Goal: Information Seeking & Learning: Learn about a topic

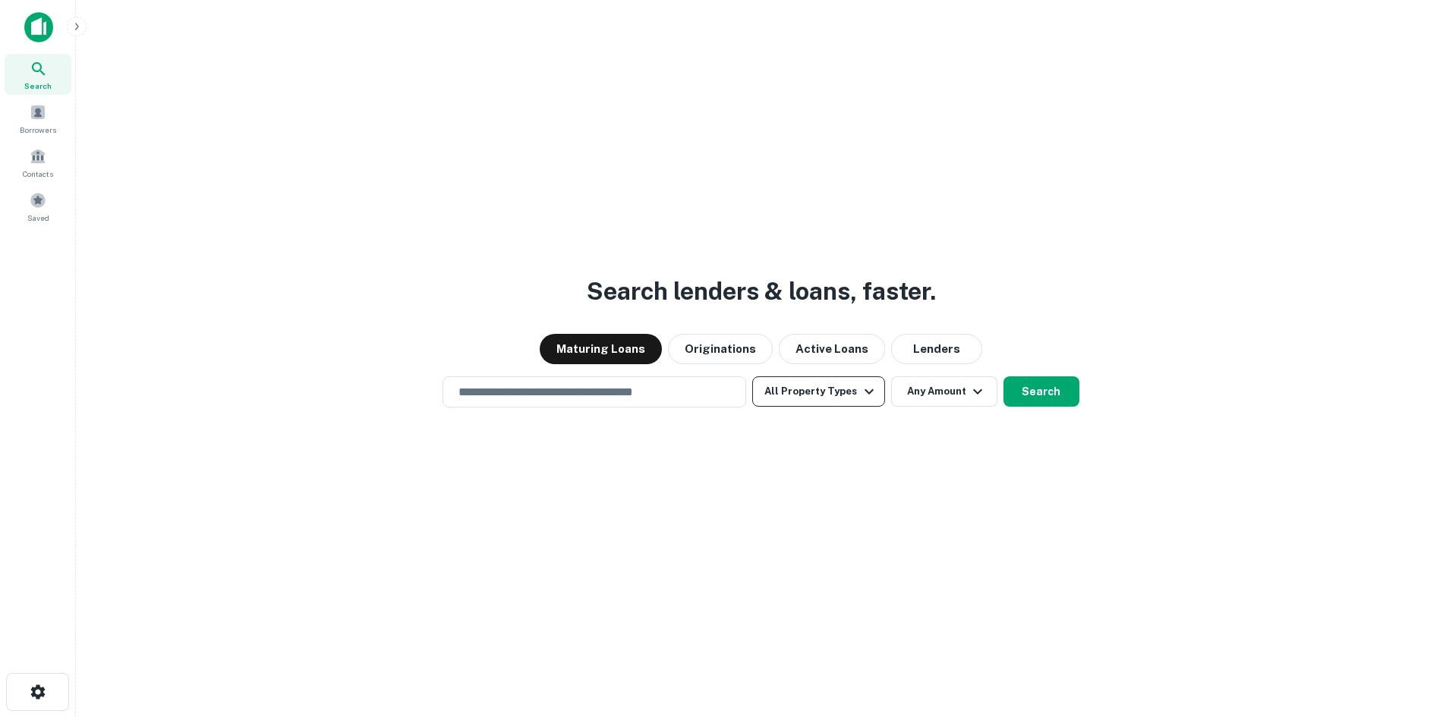
click at [806, 394] on button "All Property Types" at bounding box center [818, 392] width 132 height 30
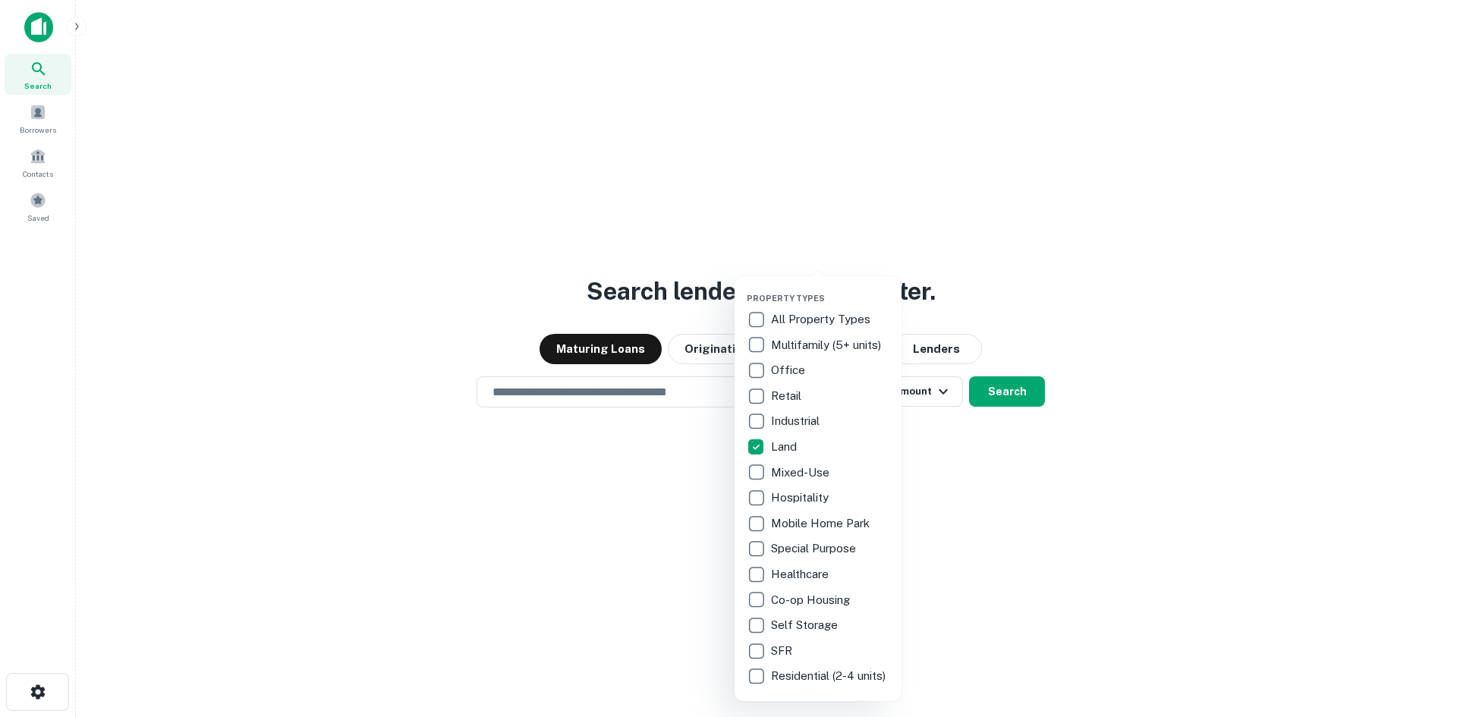
click at [1055, 508] on div at bounding box center [728, 358] width 1457 height 717
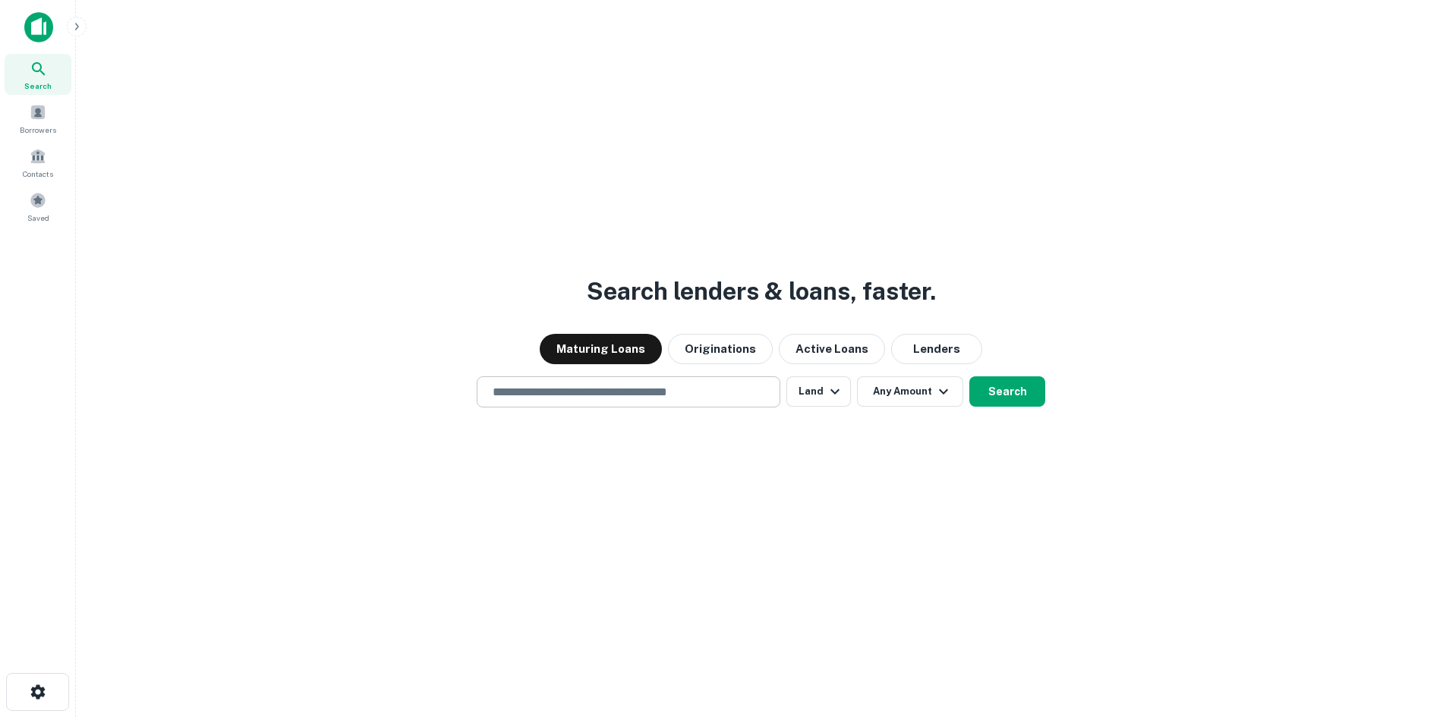
click at [638, 398] on input "text" at bounding box center [629, 391] width 290 height 17
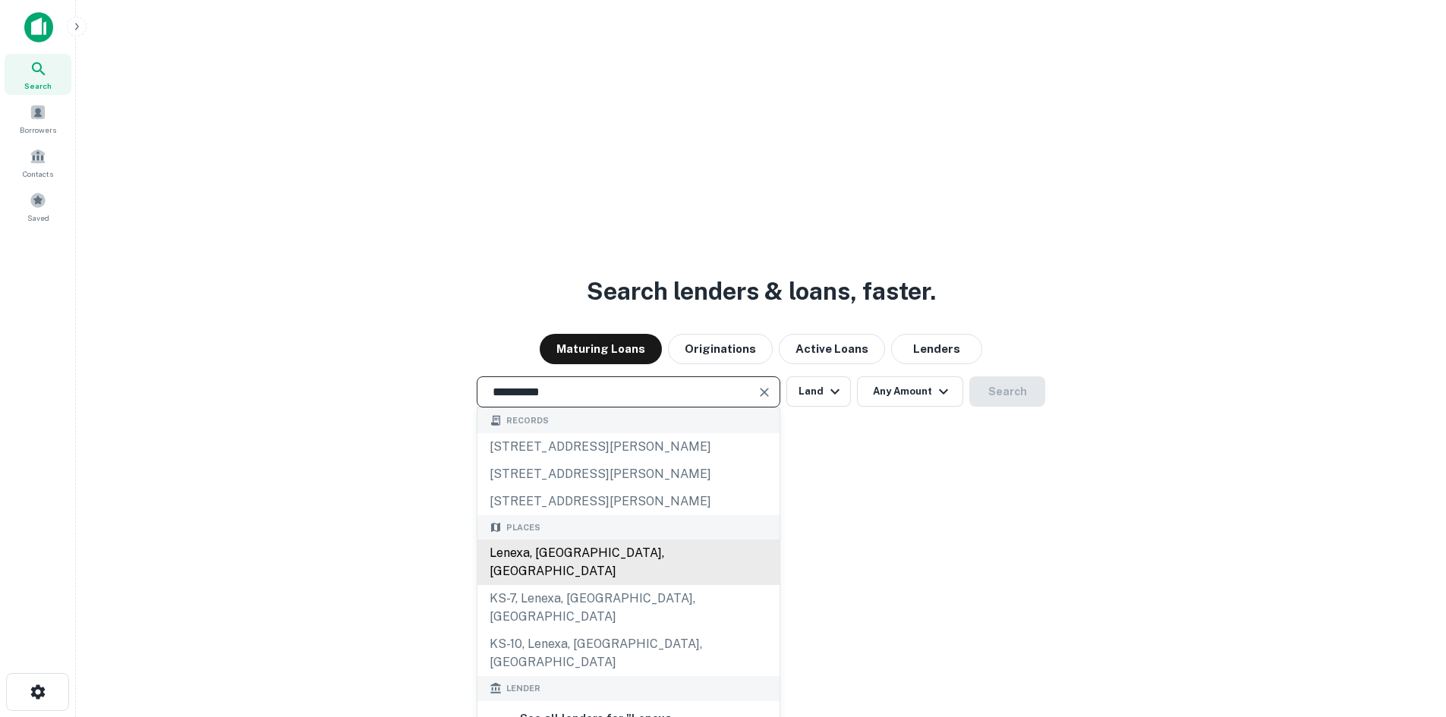
click at [562, 556] on div "Lenexa, [GEOGRAPHIC_DATA], [GEOGRAPHIC_DATA]" at bounding box center [628, 563] width 302 height 46
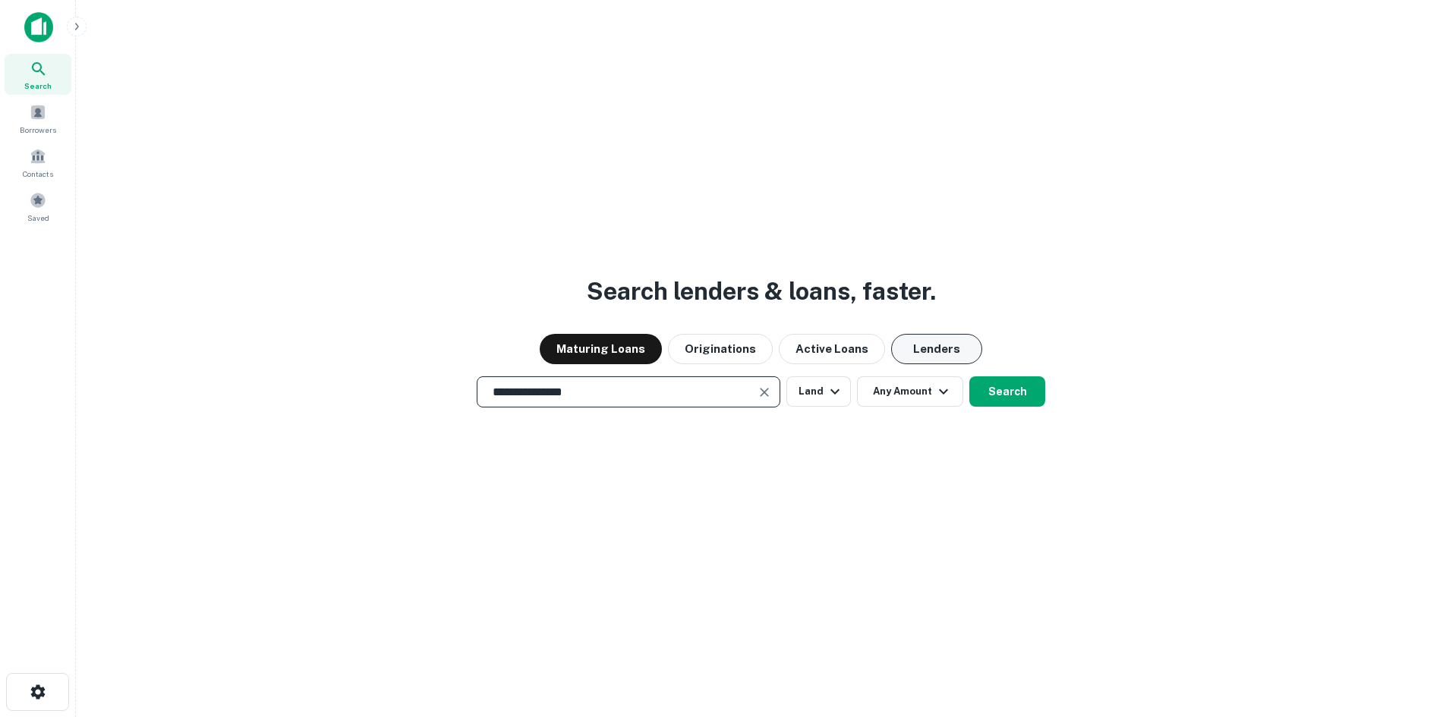
type input "**********"
click at [920, 352] on button "Lenders" at bounding box center [936, 349] width 91 height 30
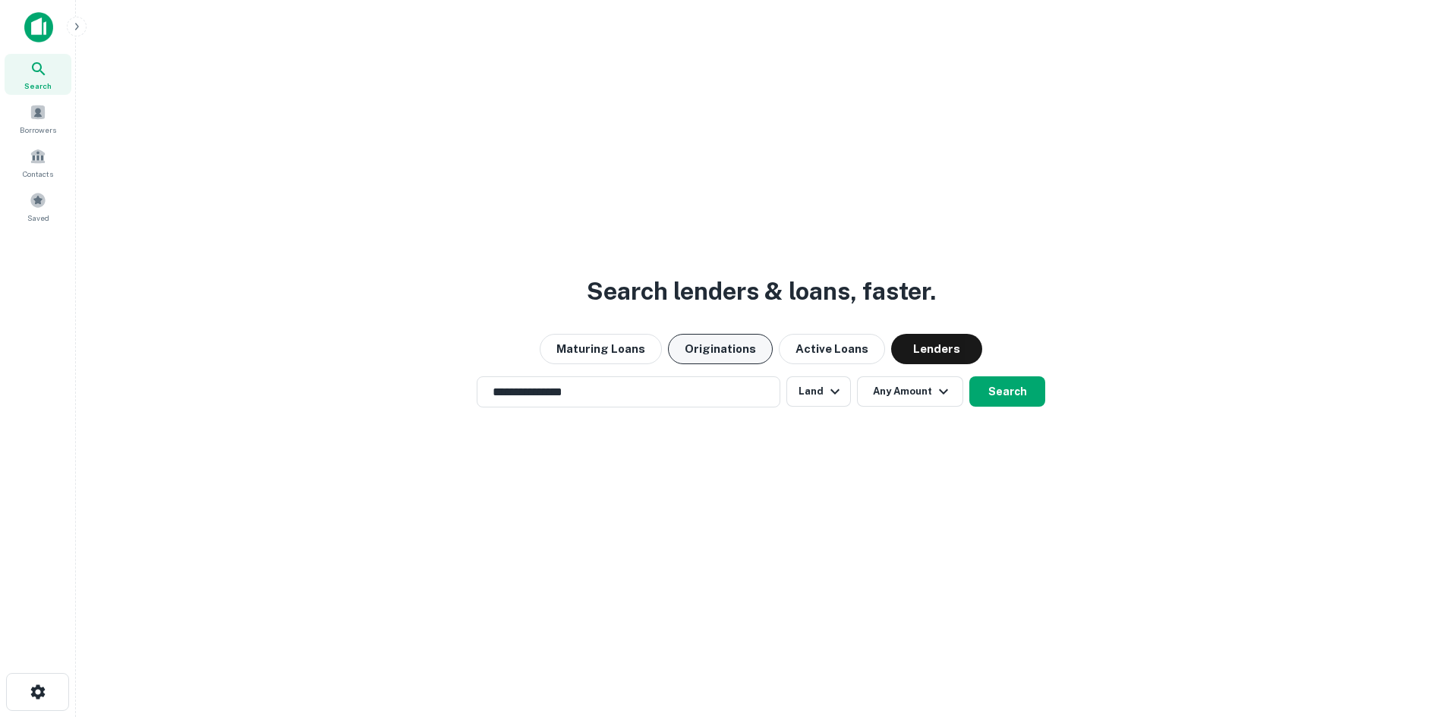
click at [712, 348] on button "Originations" at bounding box center [720, 349] width 105 height 30
click at [921, 395] on button "Any Amount" at bounding box center [910, 392] width 106 height 30
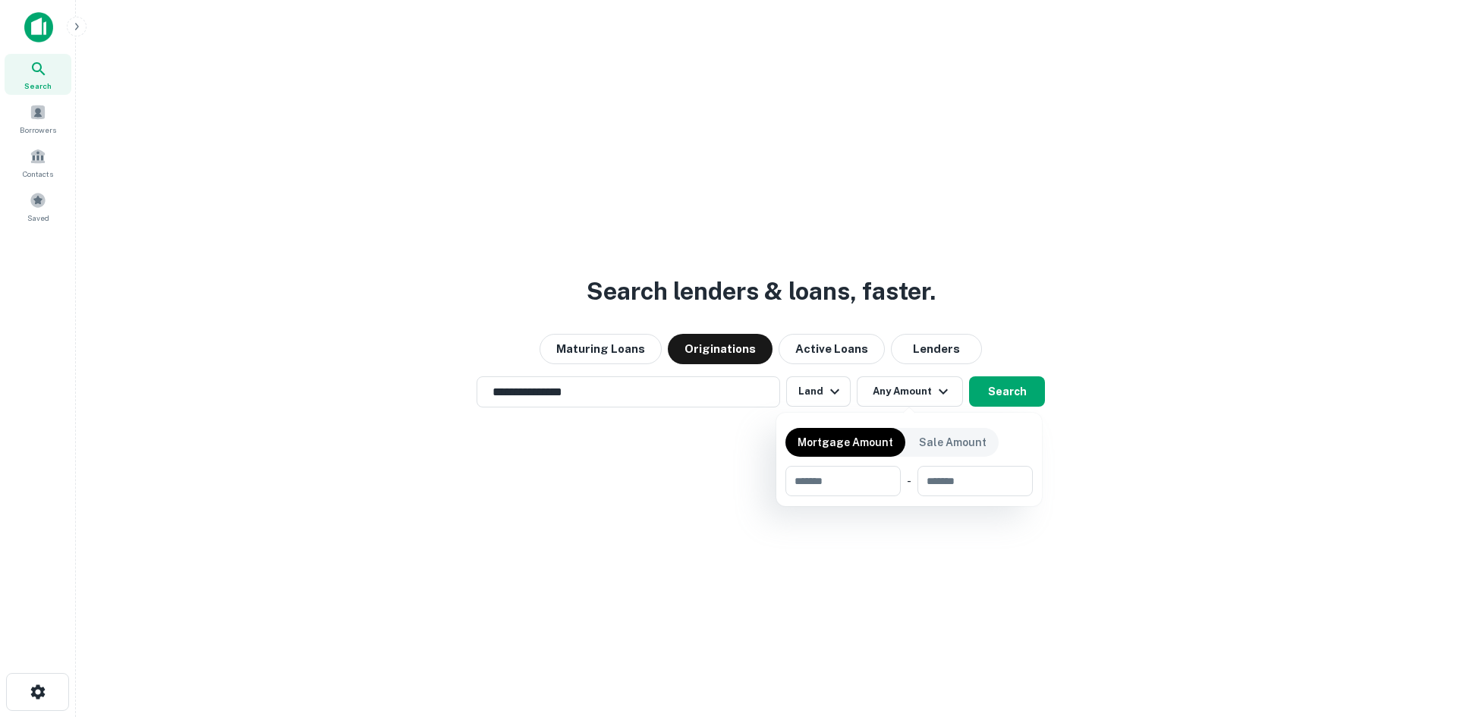
click at [1156, 463] on div at bounding box center [728, 358] width 1457 height 717
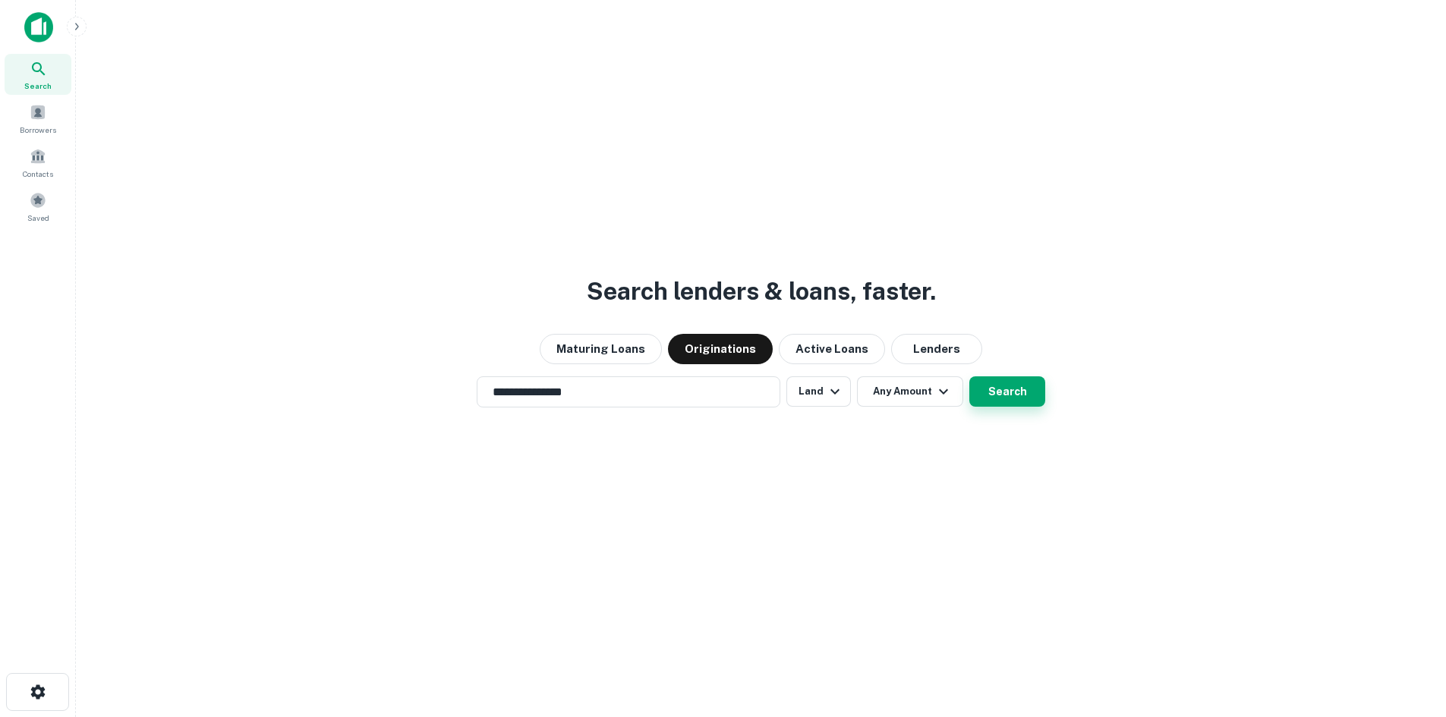
click at [1033, 402] on button "Search" at bounding box center [1007, 392] width 76 height 30
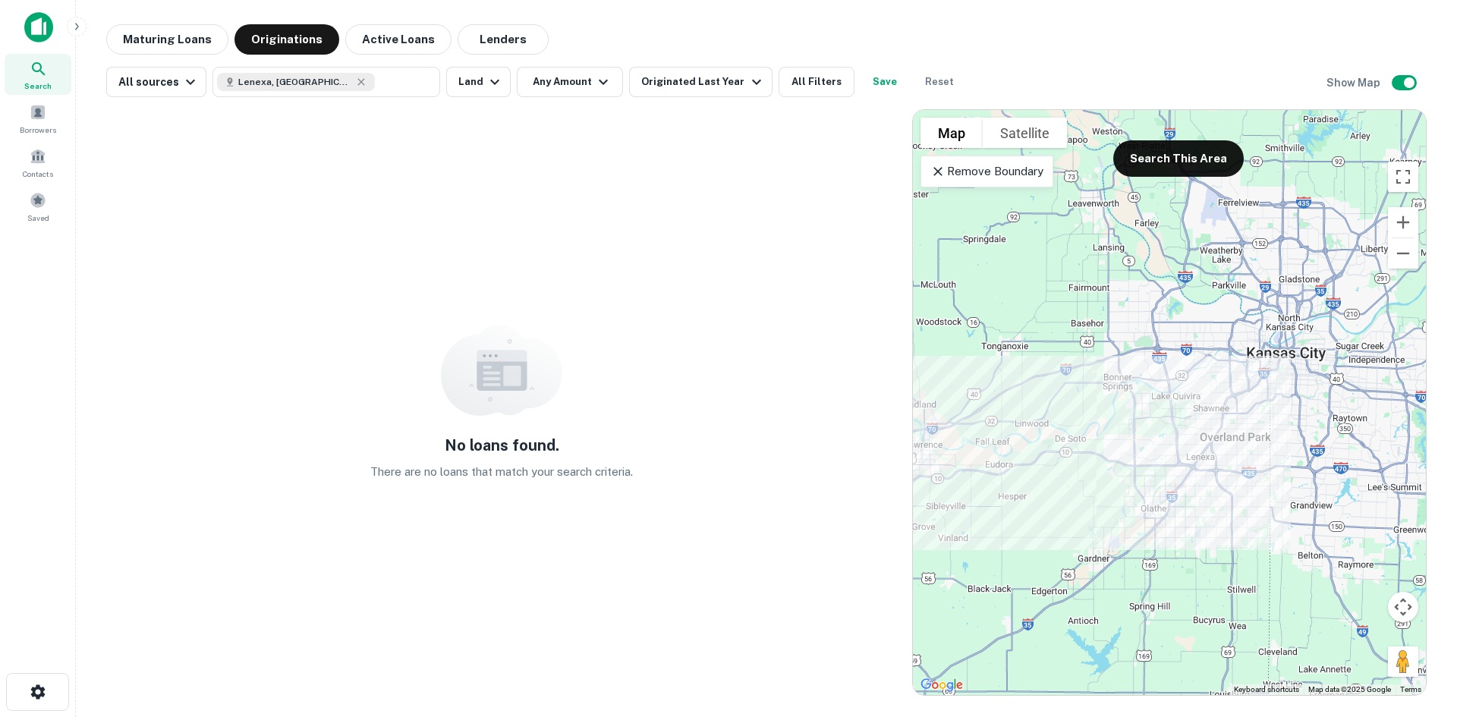
drag, startPoint x: 1180, startPoint y: 290, endPoint x: 1174, endPoint y: 373, distance: 83.0
click at [1174, 373] on div at bounding box center [1169, 402] width 513 height 585
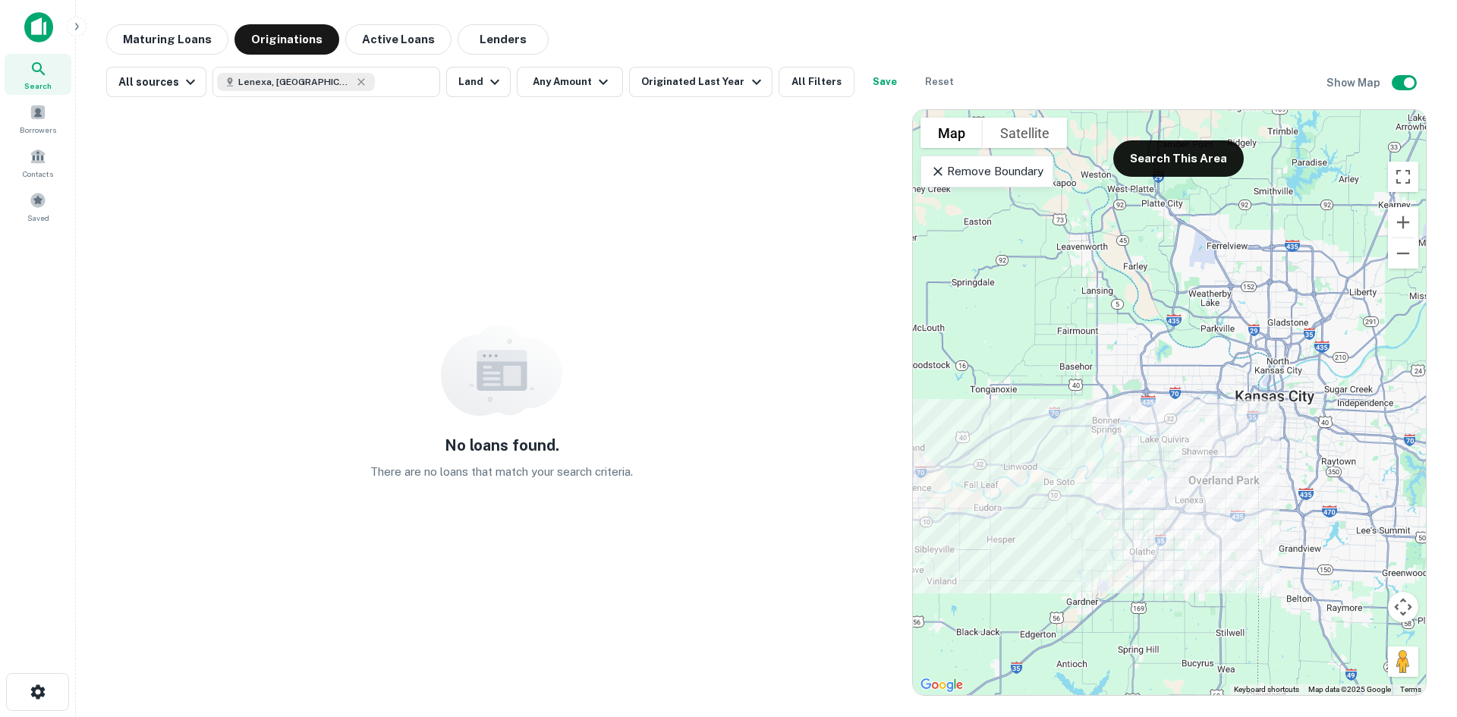
drag, startPoint x: 1218, startPoint y: 314, endPoint x: 1190, endPoint y: 441, distance: 130.6
click at [1190, 442] on div at bounding box center [1169, 402] width 513 height 585
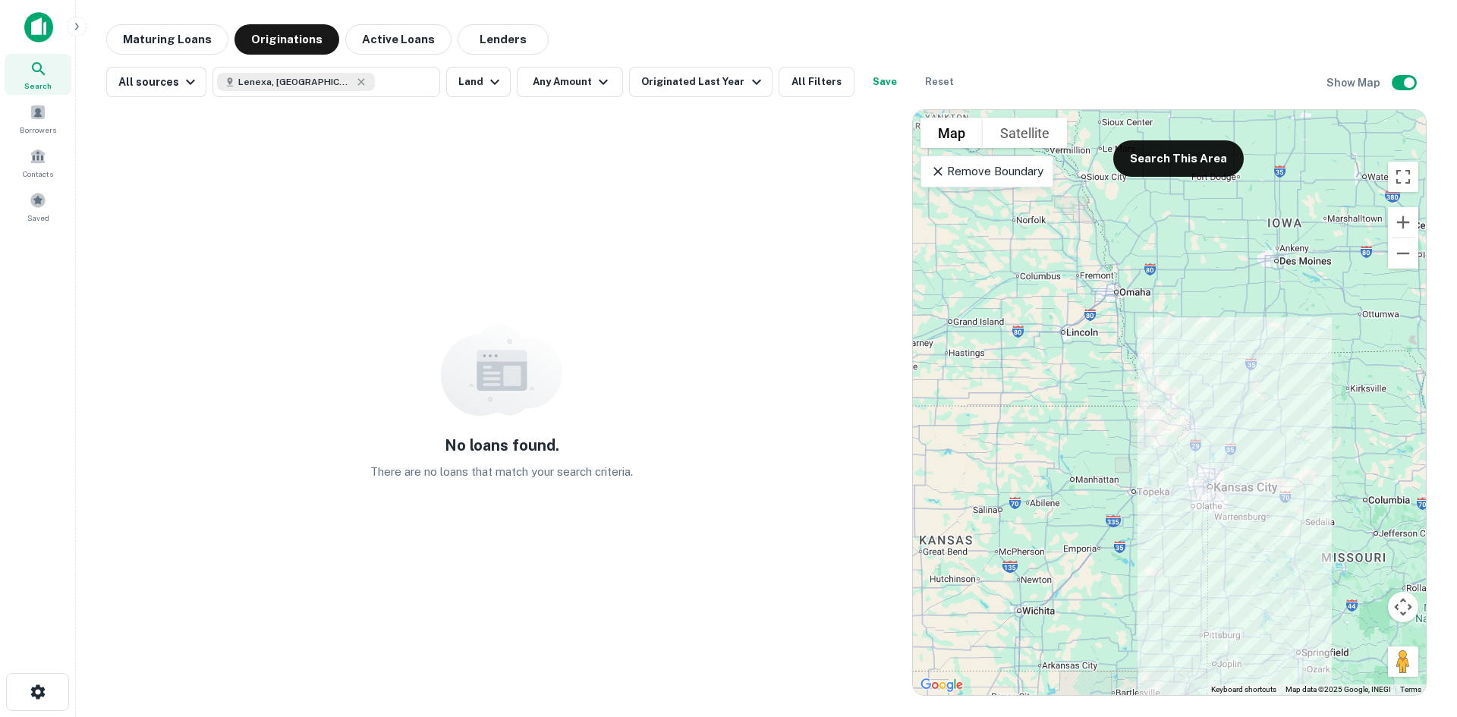
drag, startPoint x: 1209, startPoint y: 325, endPoint x: 1212, endPoint y: 448, distance: 123.0
click at [1212, 448] on div at bounding box center [1169, 402] width 513 height 585
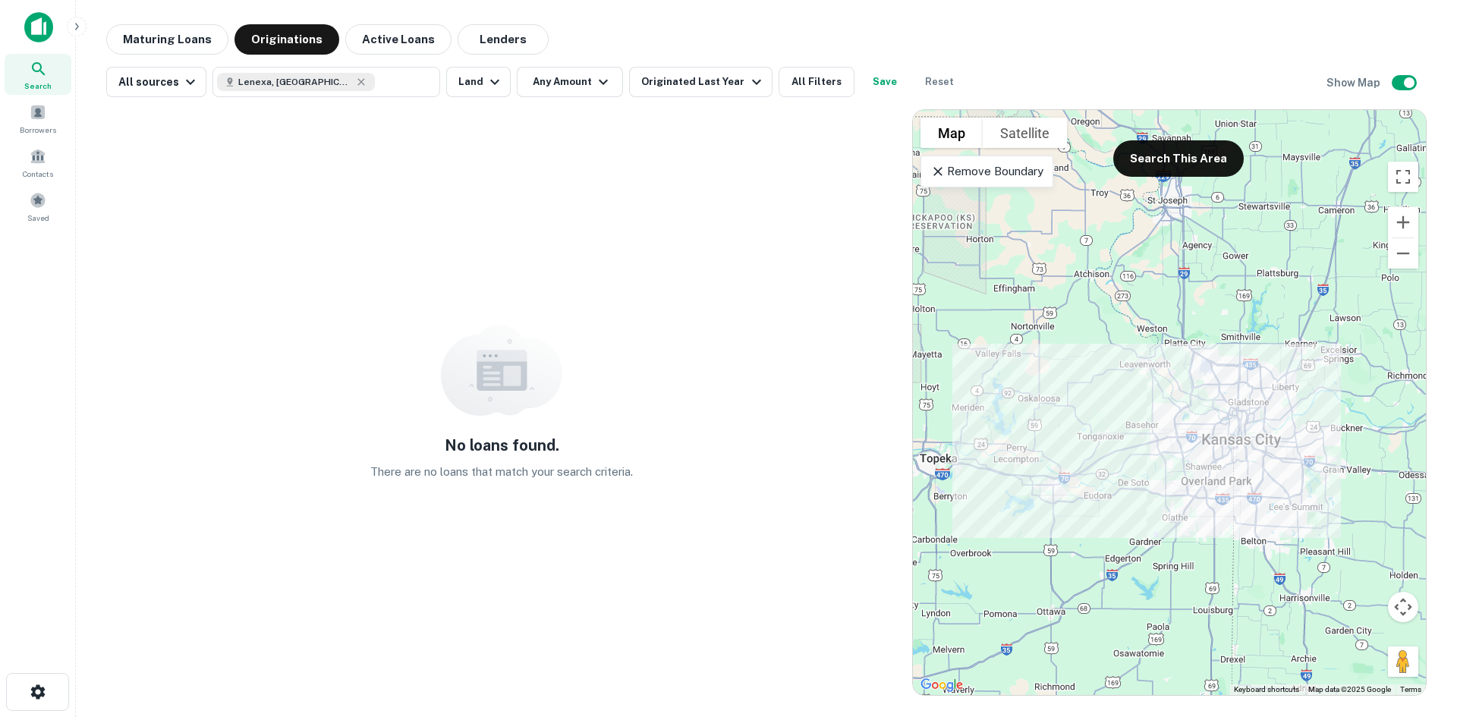
drag, startPoint x: 1189, startPoint y: 518, endPoint x: 1177, endPoint y: 377, distance: 141.7
click at [1177, 377] on div at bounding box center [1169, 402] width 513 height 585
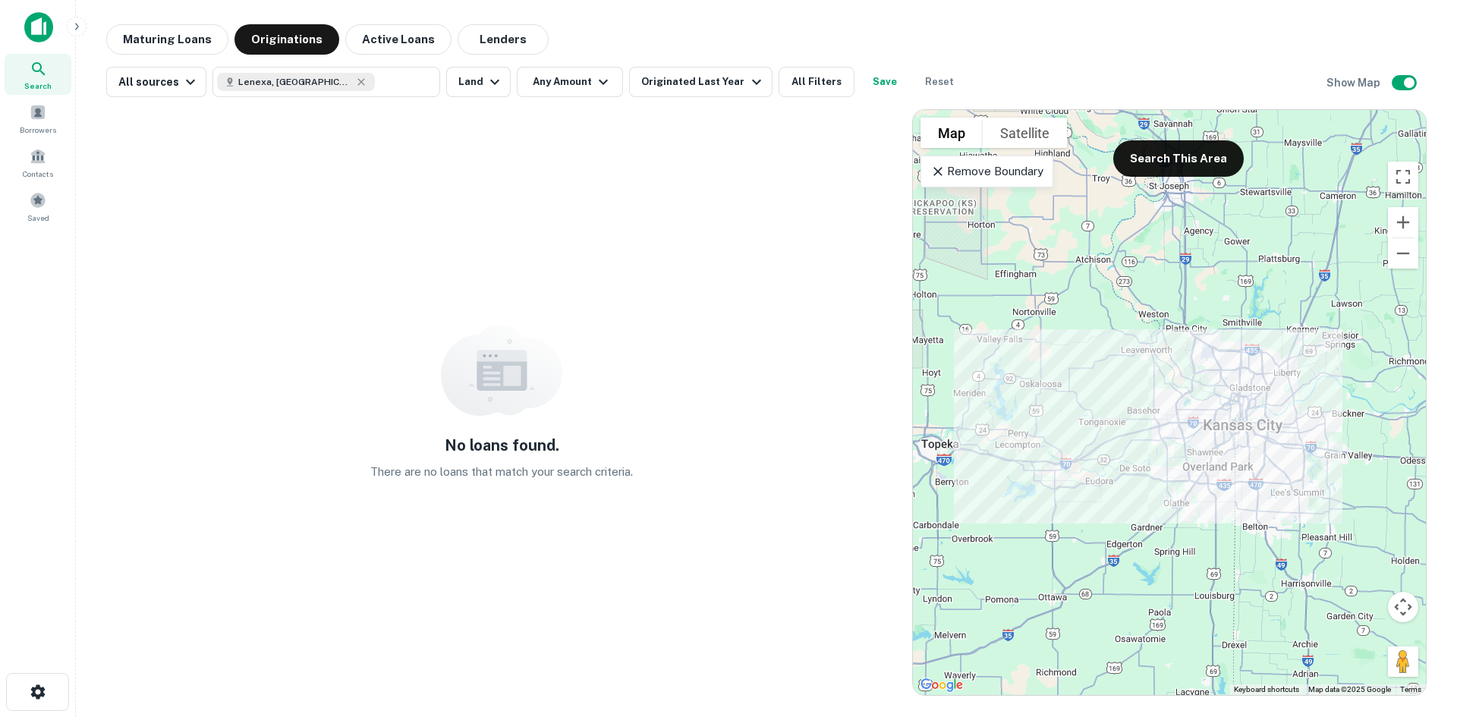
click at [1183, 477] on div at bounding box center [1169, 402] width 513 height 585
click at [712, 78] on div "Originated Last Year" at bounding box center [703, 82] width 124 height 18
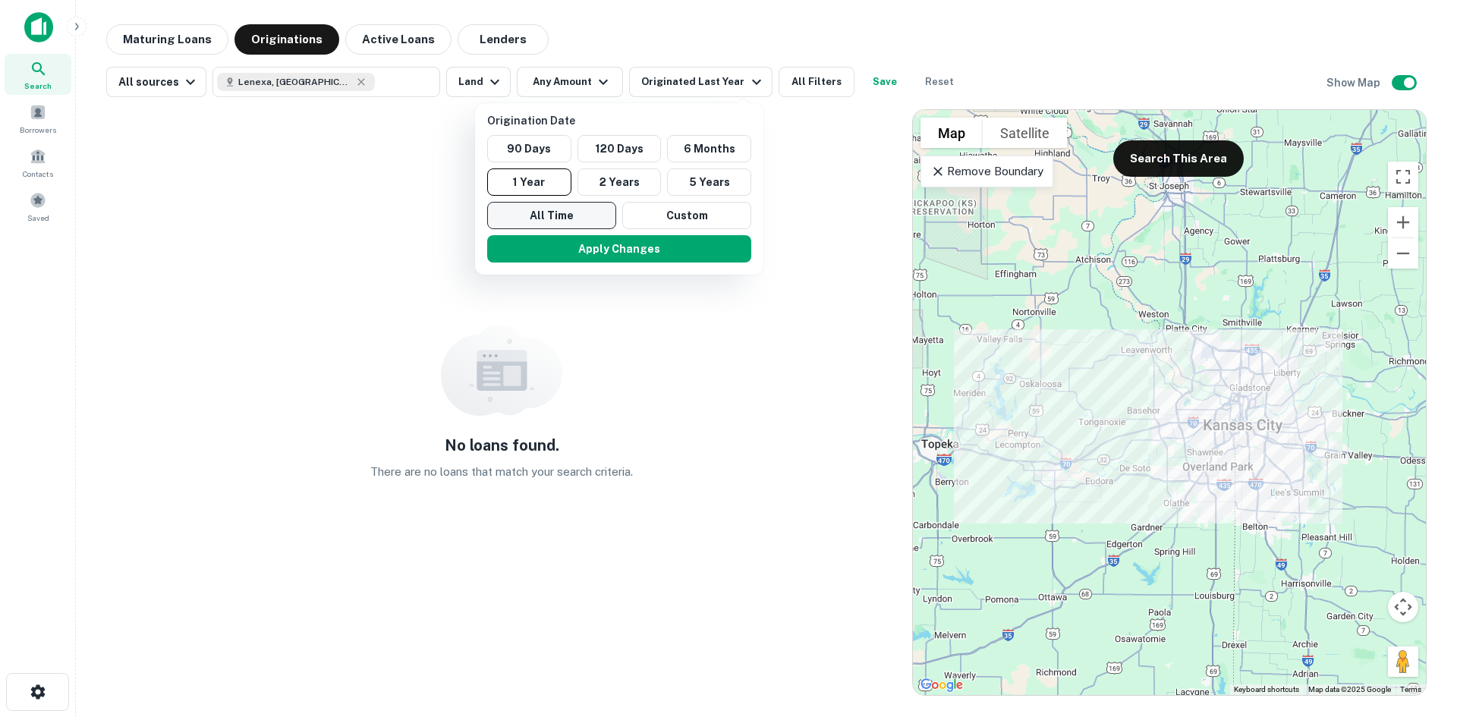
click at [573, 213] on button "All Time" at bounding box center [551, 215] width 129 height 27
click at [602, 239] on button "Apply Changes" at bounding box center [615, 248] width 264 height 27
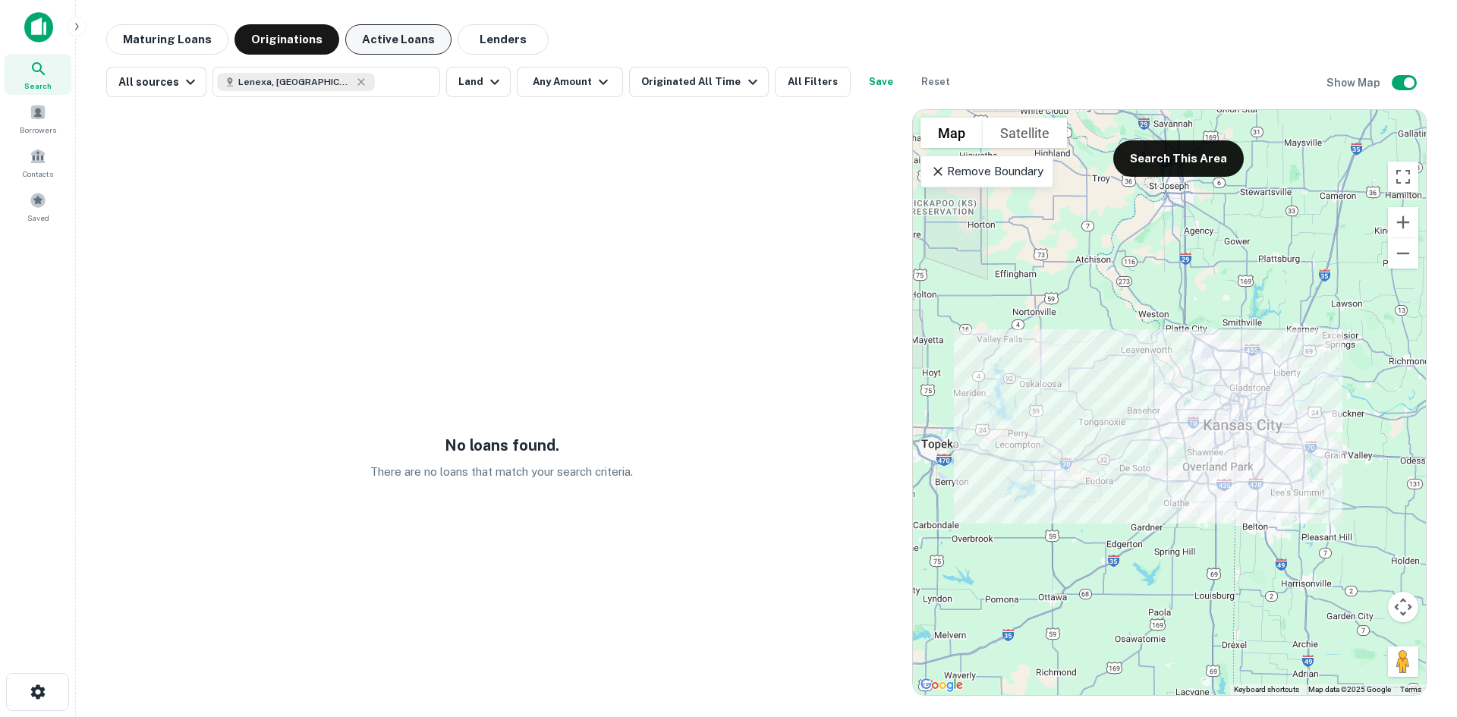
click at [392, 41] on button "Active Loans" at bounding box center [398, 39] width 106 height 30
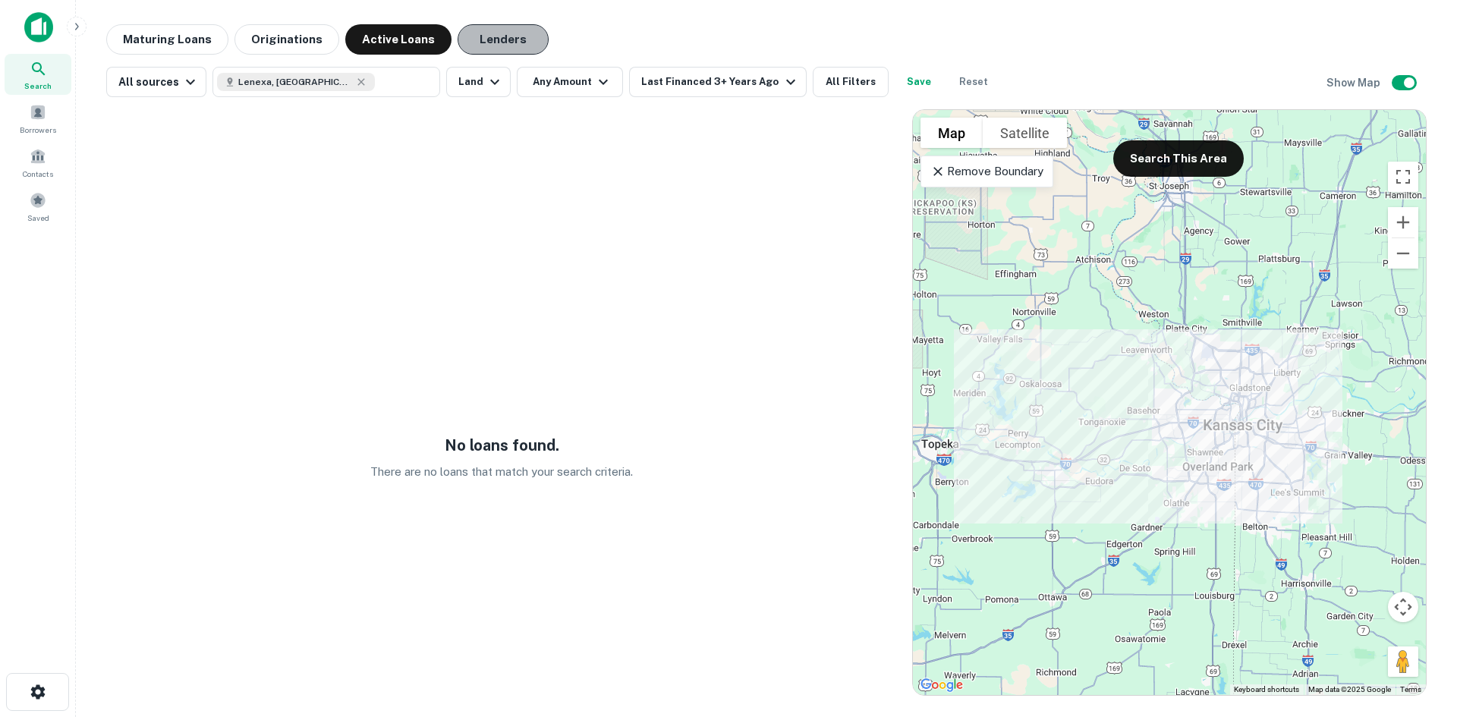
click at [488, 42] on button "Lenders" at bounding box center [503, 39] width 91 height 30
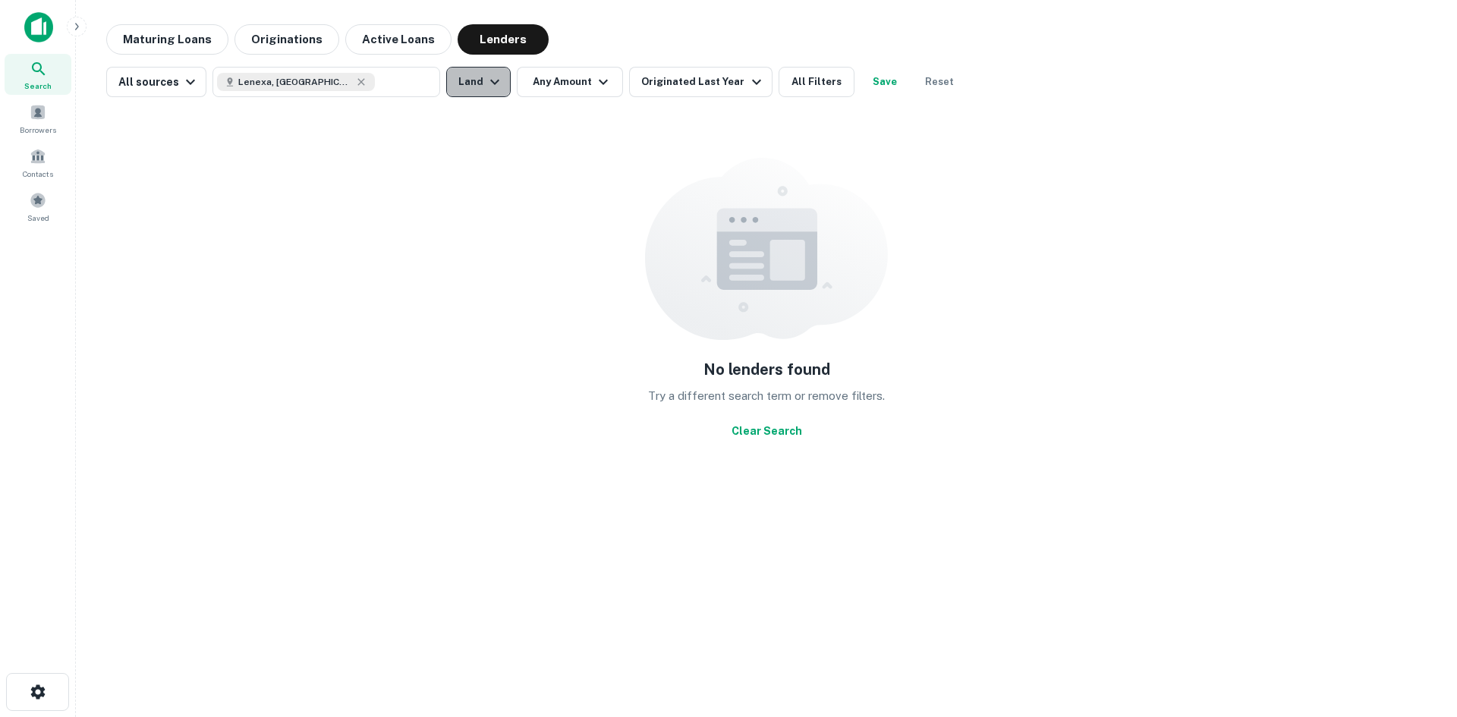
click at [494, 85] on icon "button" at bounding box center [495, 82] width 18 height 18
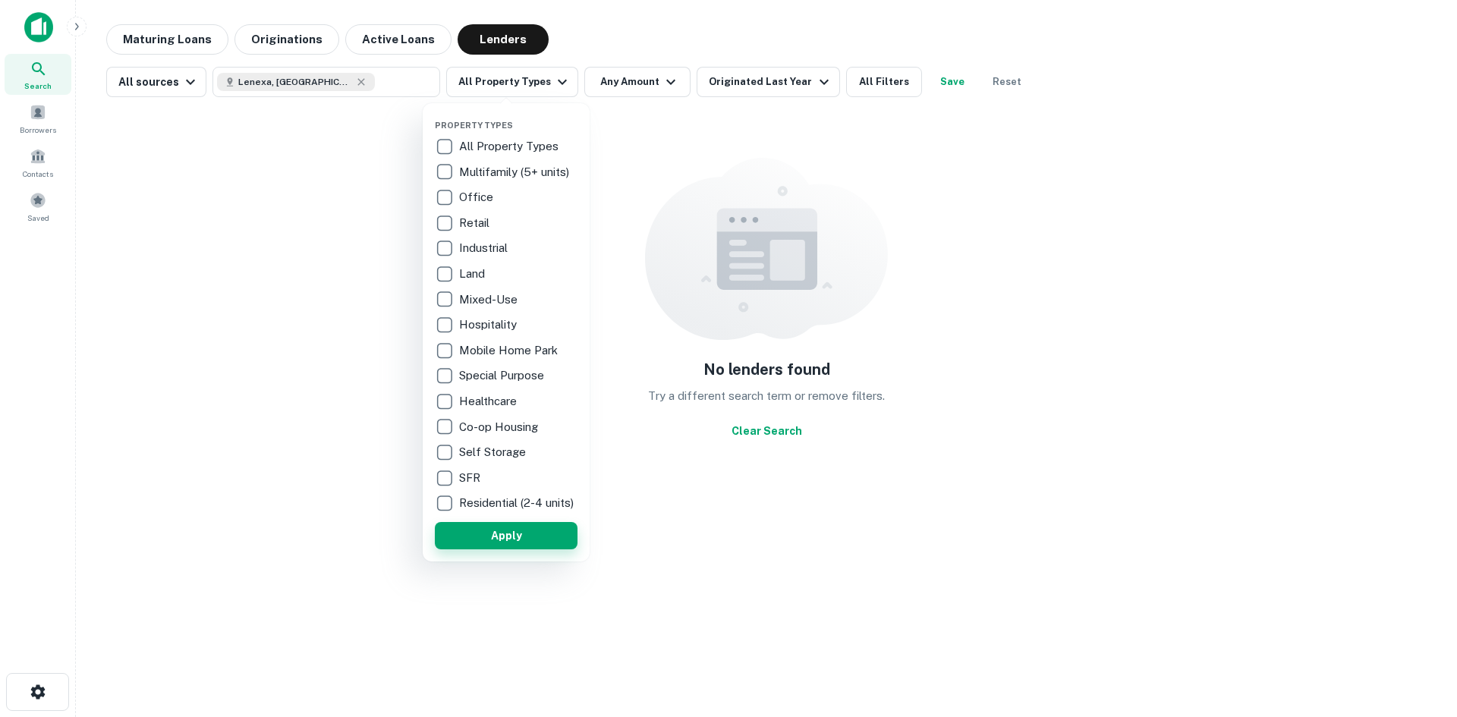
click at [549, 550] on button "Apply" at bounding box center [506, 535] width 143 height 27
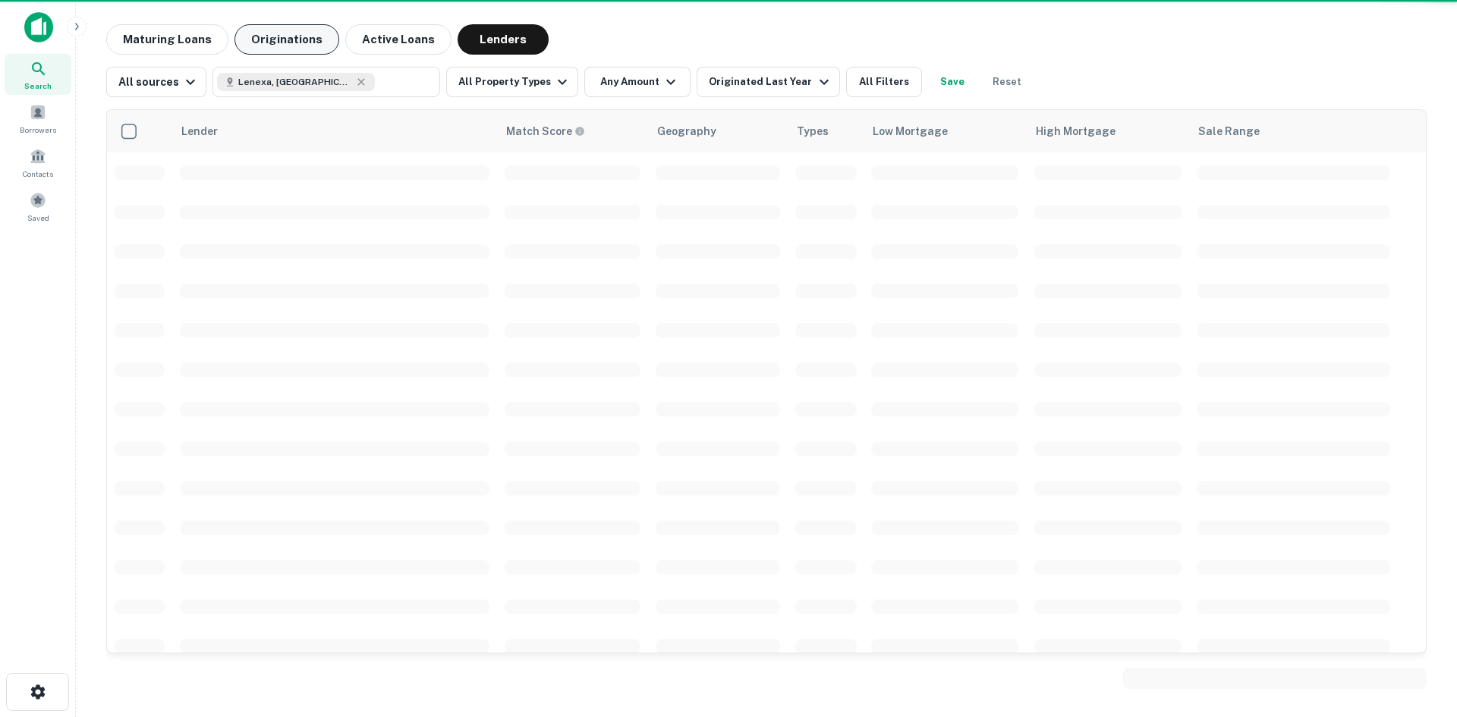
click at [296, 42] on button "Originations" at bounding box center [287, 39] width 105 height 30
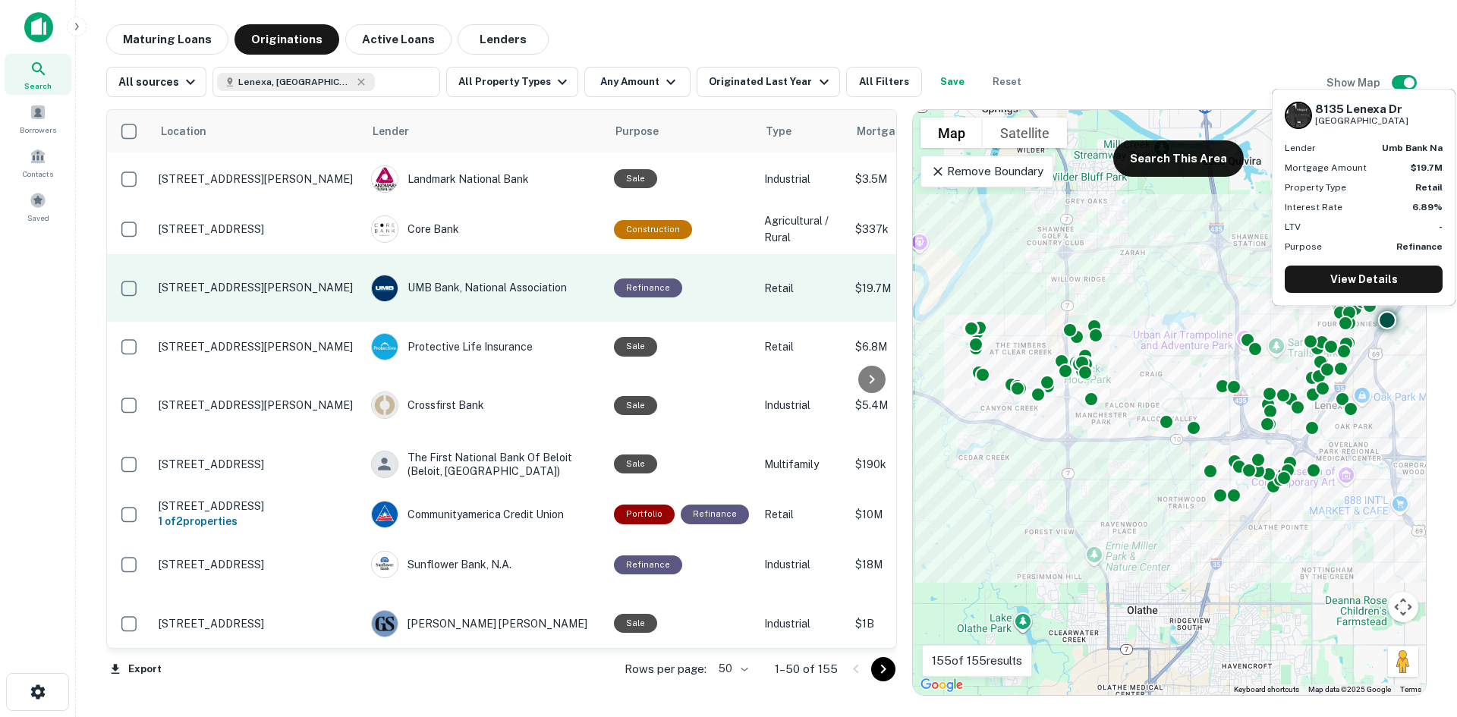
scroll to position [1215, 0]
